Goal: Find specific page/section: Find specific page/section

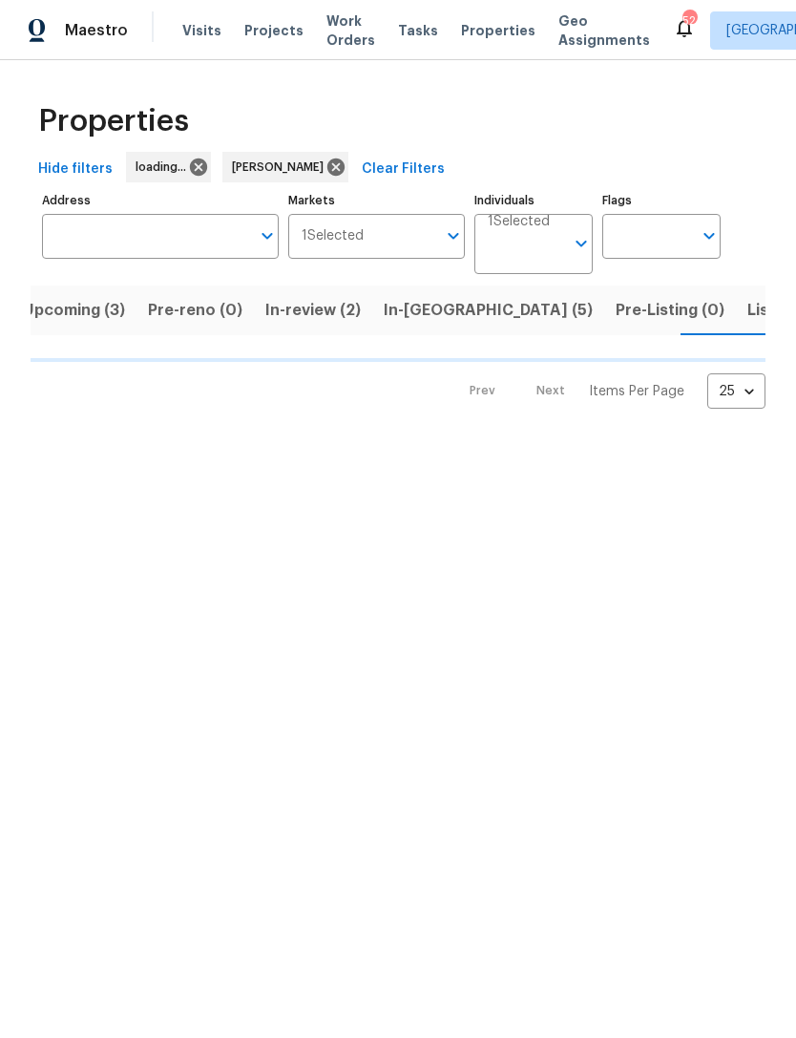
scroll to position [0, 29]
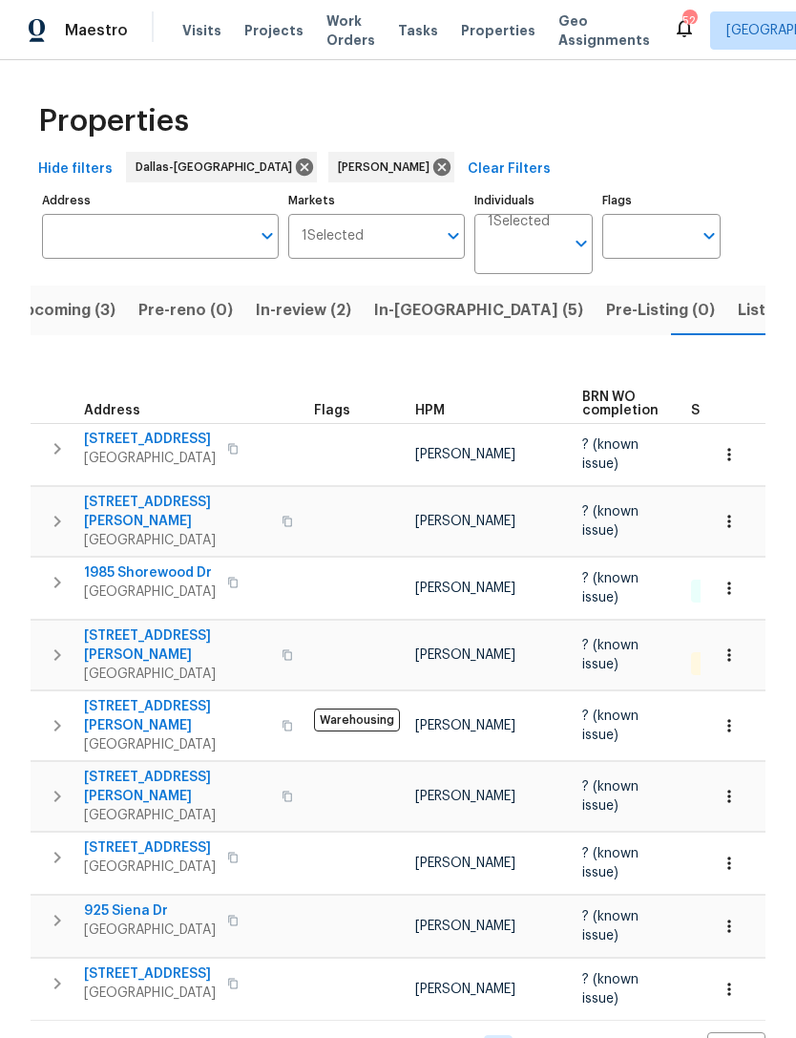
click at [738, 322] on span "Listed (8)" at bounding box center [774, 310] width 73 height 27
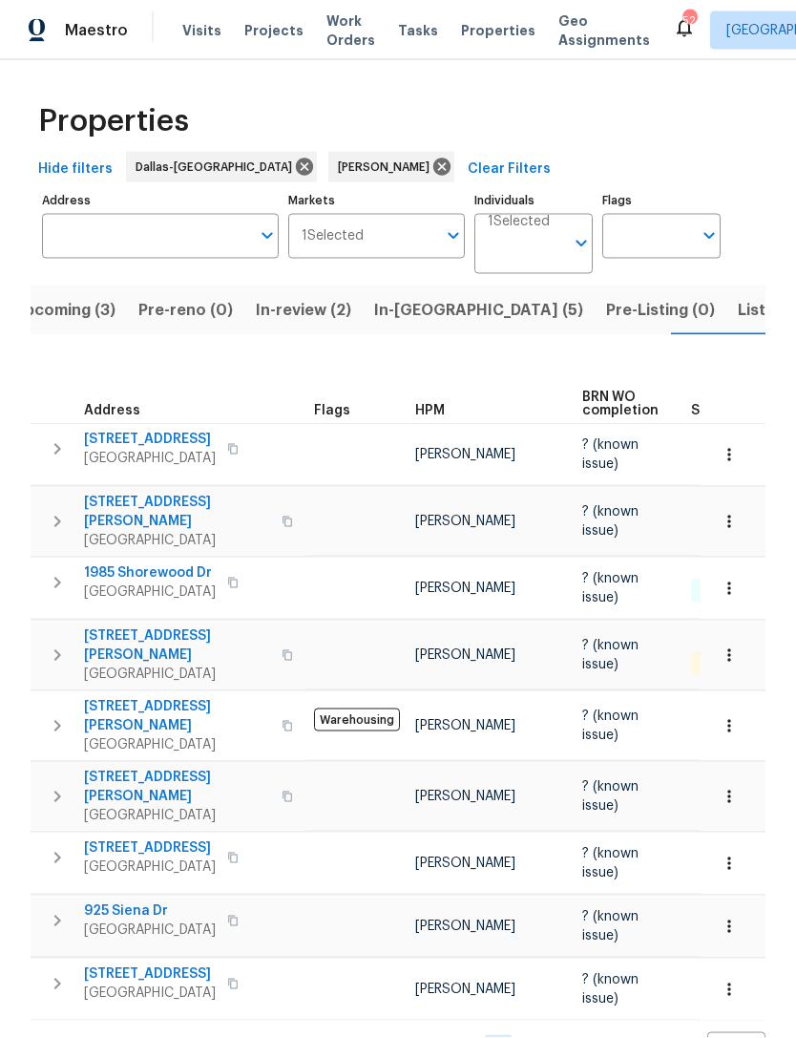
scroll to position [7, 0]
click at [411, 308] on span "In-reno (5)" at bounding box center [478, 310] width 209 height 27
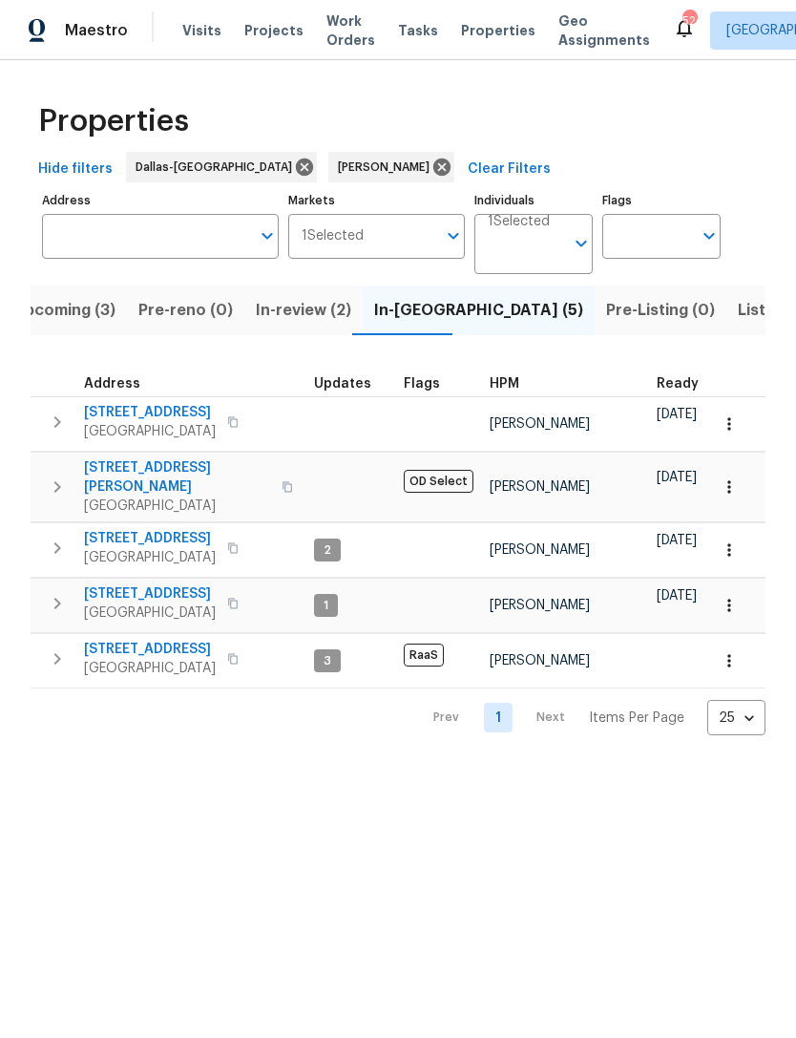
click at [738, 321] on span "Listed (8)" at bounding box center [774, 310] width 73 height 27
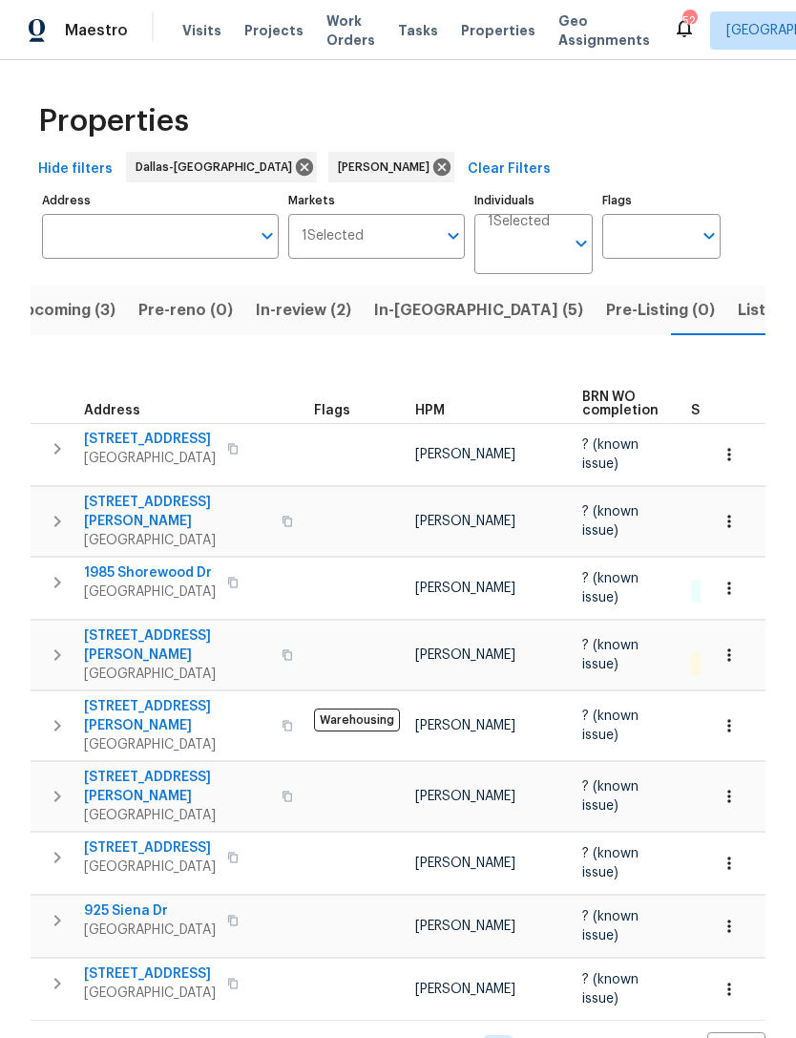
click at [738, 307] on span "Listed (8)" at bounding box center [774, 310] width 73 height 27
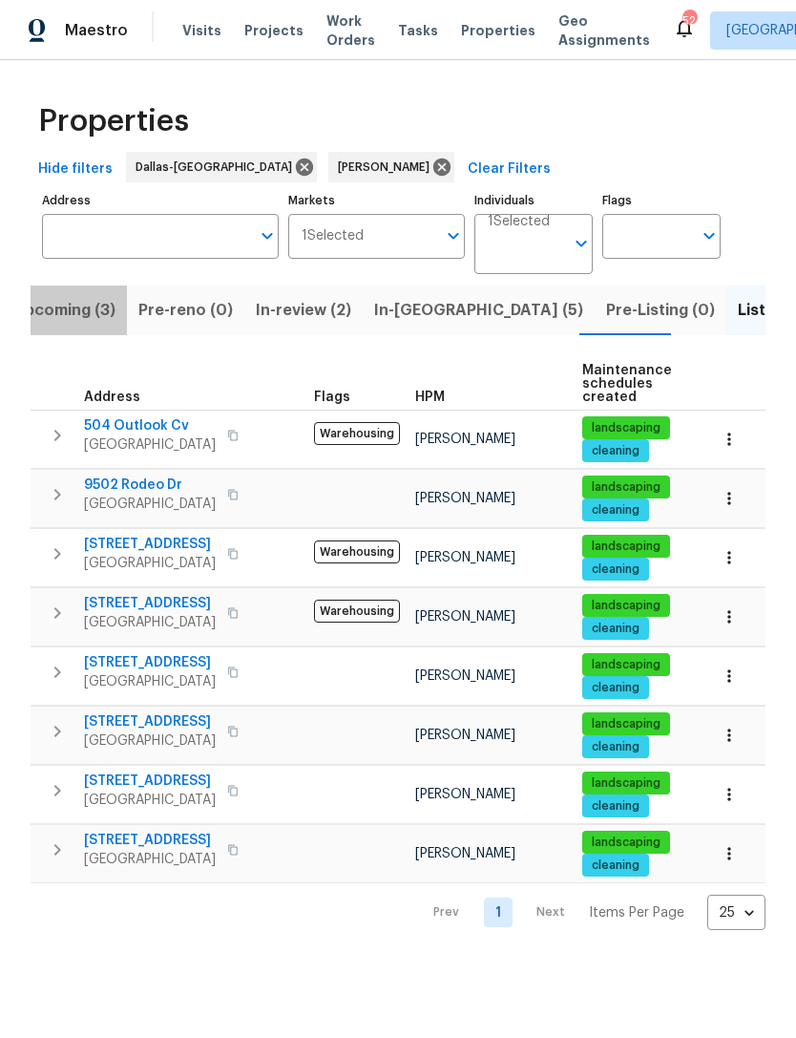
click at [81, 308] on span "Upcoming (3)" at bounding box center [64, 310] width 102 height 27
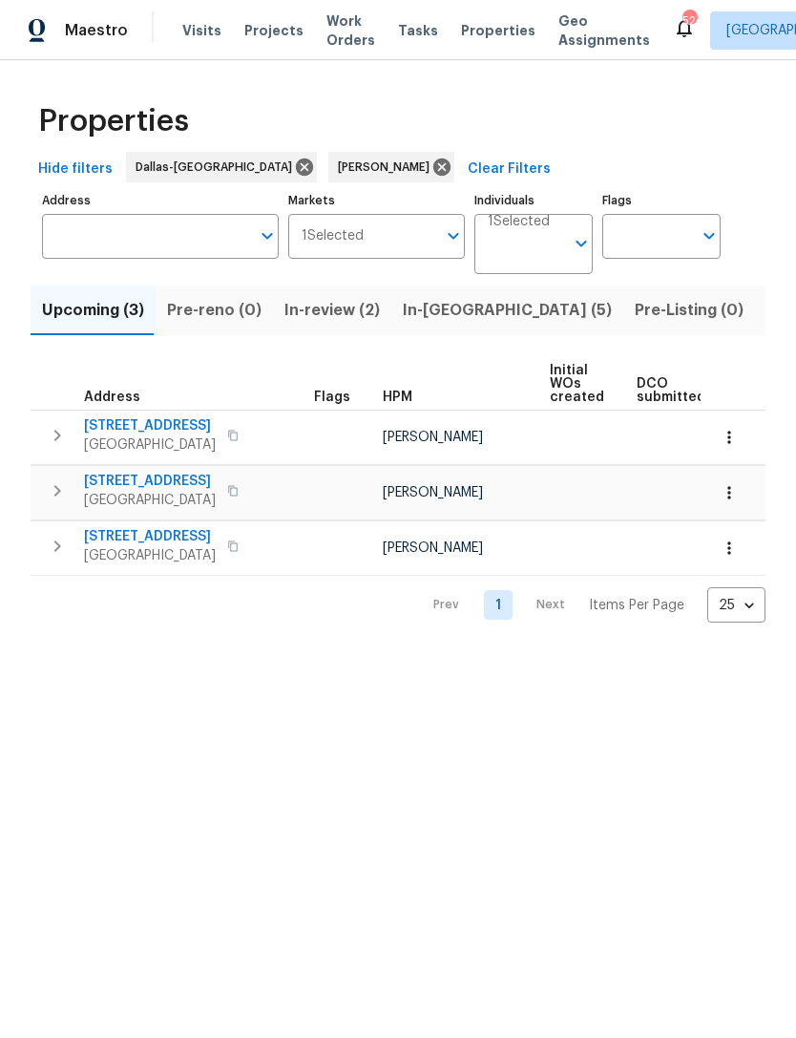
click at [304, 307] on span "In-review (2)" at bounding box center [331, 310] width 95 height 27
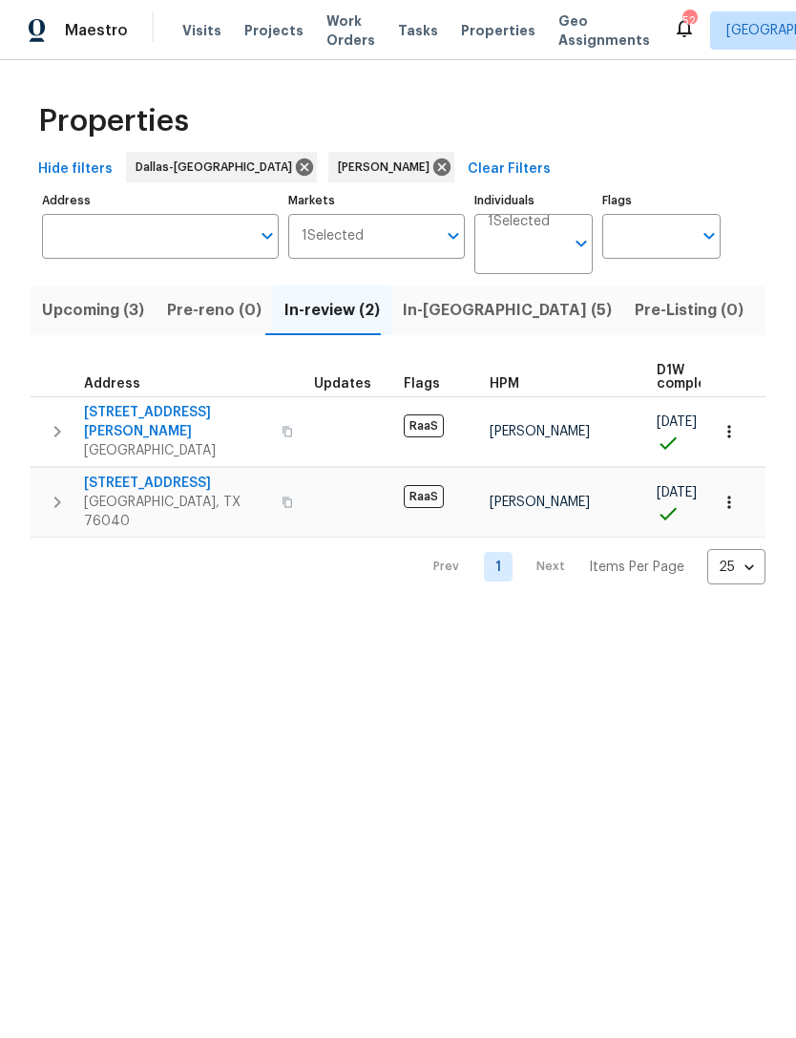
click at [445, 318] on span "In-[GEOGRAPHIC_DATA] (5)" at bounding box center [507, 310] width 209 height 27
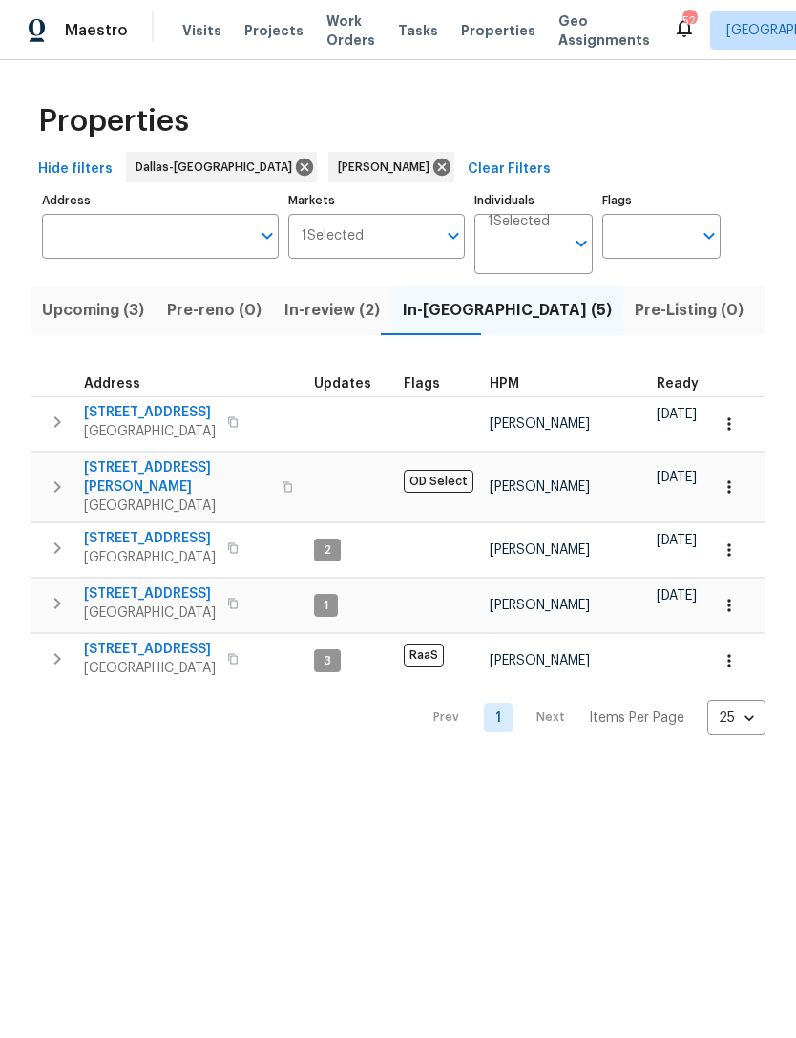
click at [766, 309] on span "Listed (8)" at bounding box center [802, 310] width 73 height 27
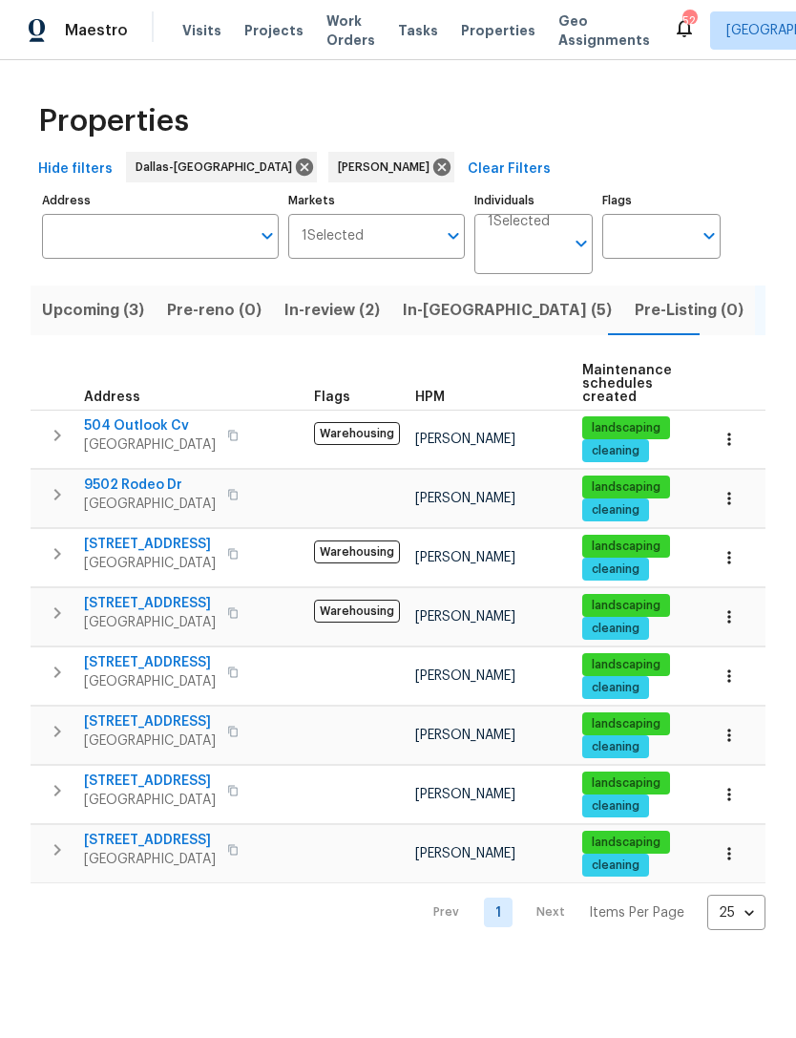
click at [81, 315] on span "Upcoming (3)" at bounding box center [93, 310] width 102 height 27
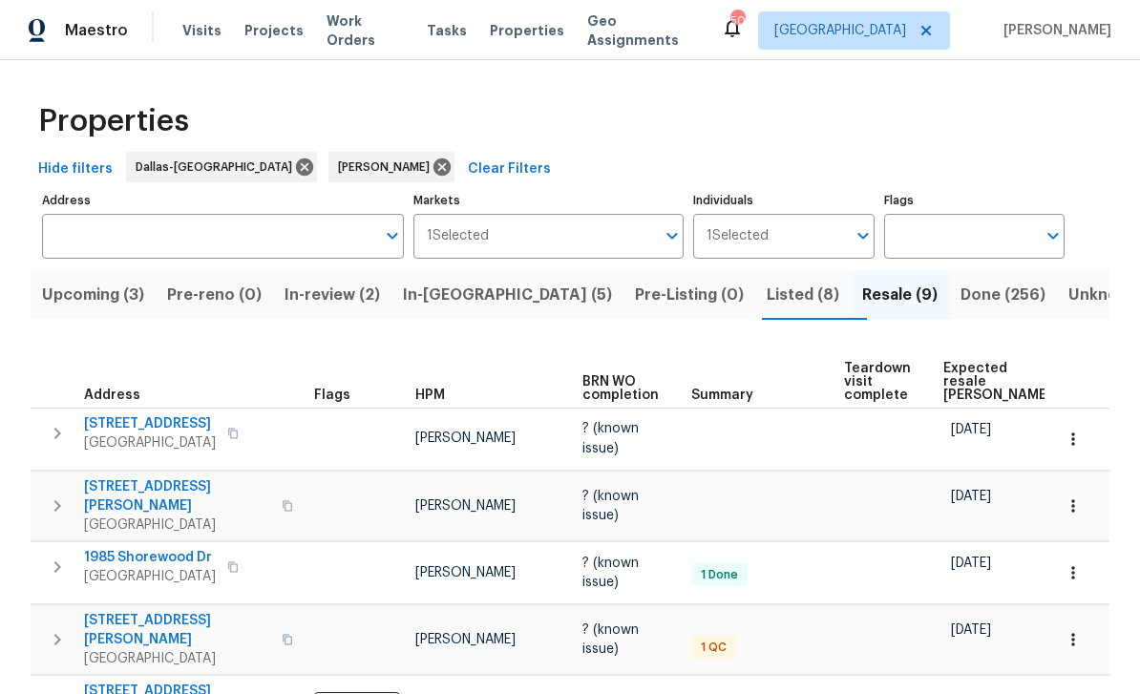
click at [515, 91] on div "Properties" at bounding box center [570, 121] width 1079 height 61
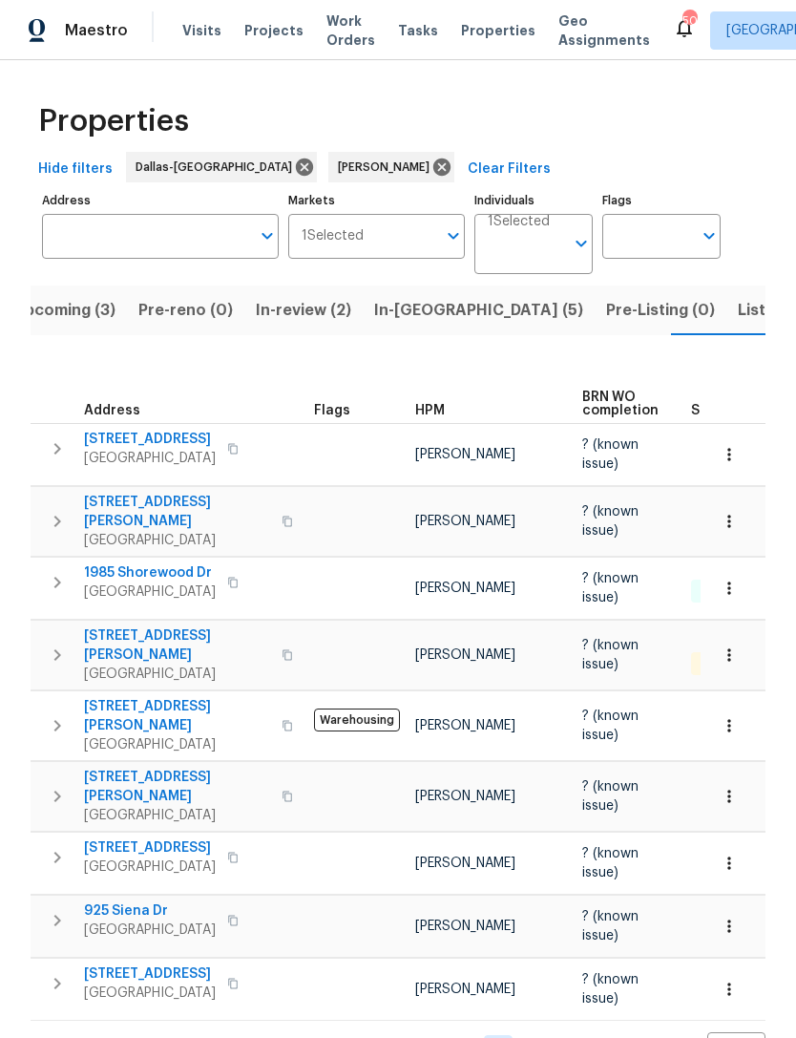
scroll to position [0, 29]
